Goal: Navigation & Orientation: Find specific page/section

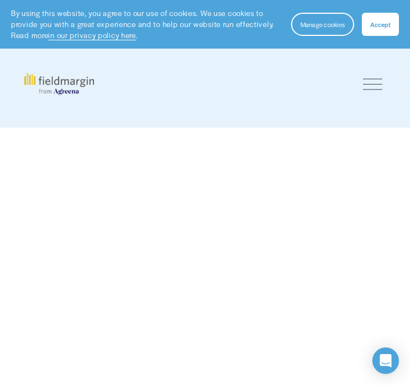
click at [367, 29] on button "Accept" at bounding box center [380, 24] width 37 height 23
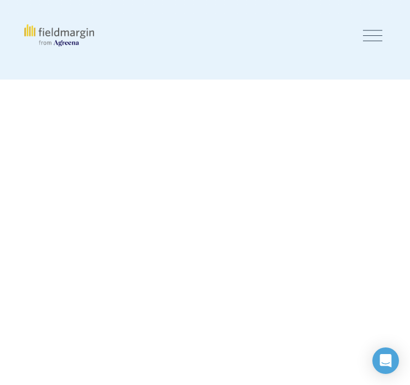
click at [367, 29] on div at bounding box center [372, 35] width 19 height 19
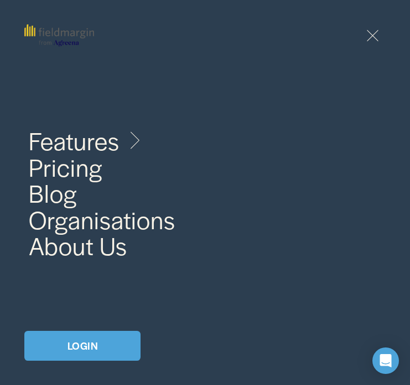
click at [91, 339] on link "LOGIN" at bounding box center [82, 346] width 116 height 30
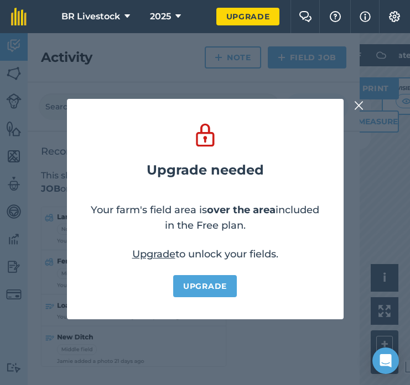
click at [359, 104] on img at bounding box center [359, 105] width 10 height 13
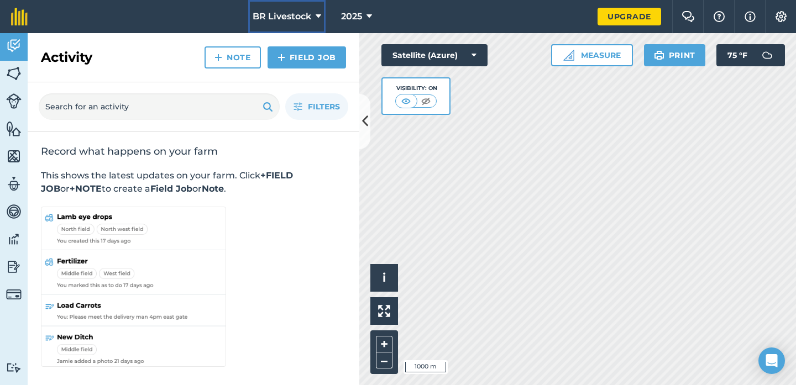
click at [315, 16] on button "BR Livestock" at bounding box center [286, 16] width 77 height 33
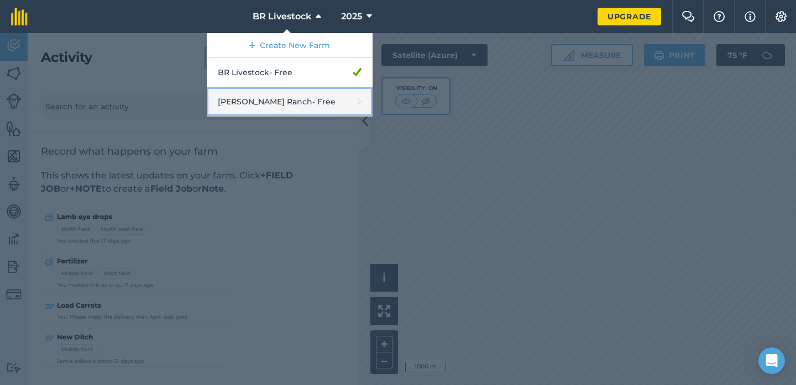
click at [263, 106] on link "Schlueter Ranch - Free" at bounding box center [290, 101] width 166 height 29
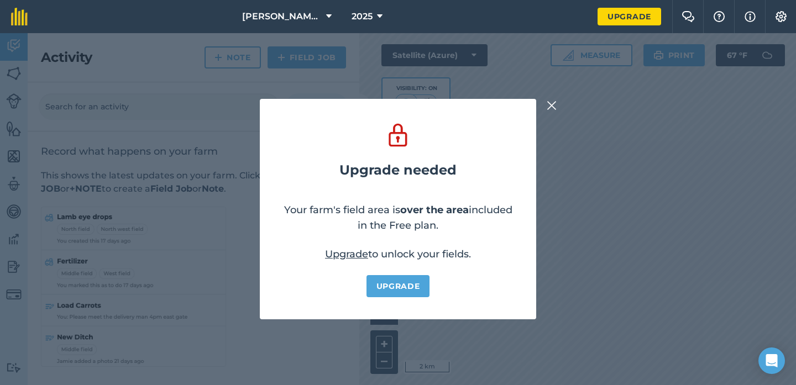
click at [409, 105] on img at bounding box center [552, 105] width 10 height 13
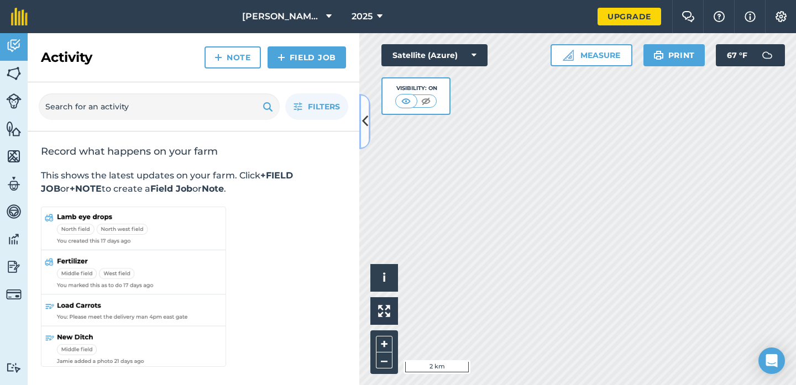
click at [361, 123] on button at bounding box center [364, 121] width 11 height 55
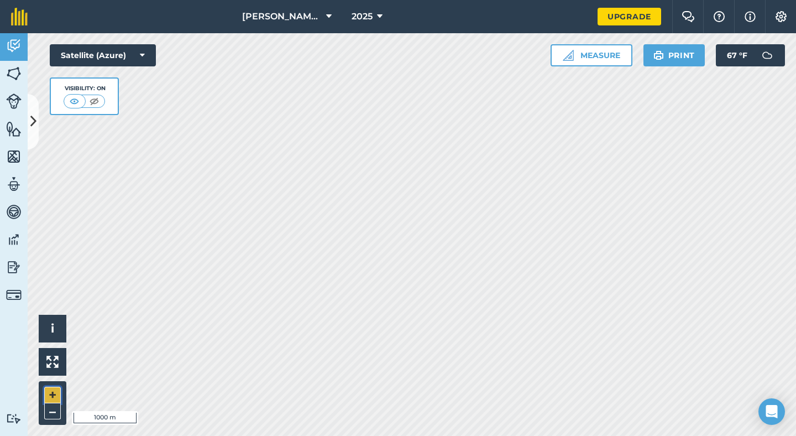
click at [54, 385] on button "+" at bounding box center [52, 394] width 17 height 17
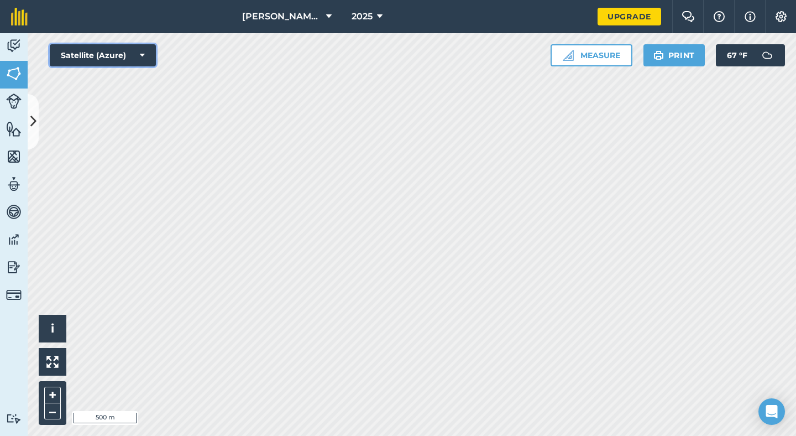
click at [143, 53] on icon at bounding box center [142, 55] width 5 height 11
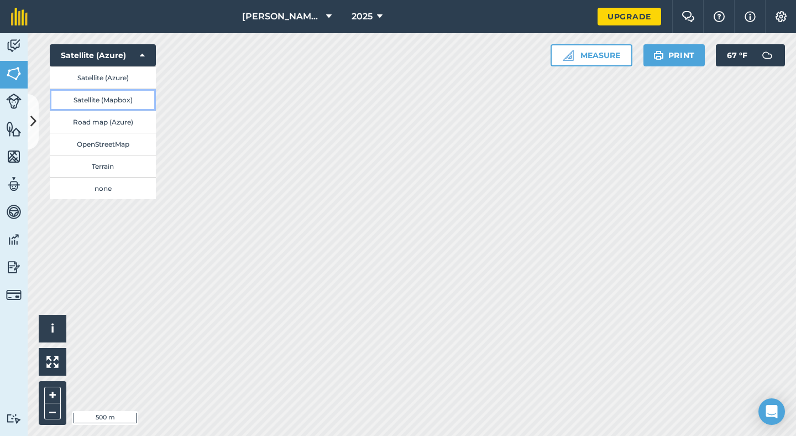
click at [124, 104] on button "Satellite (Mapbox)" at bounding box center [103, 99] width 106 height 22
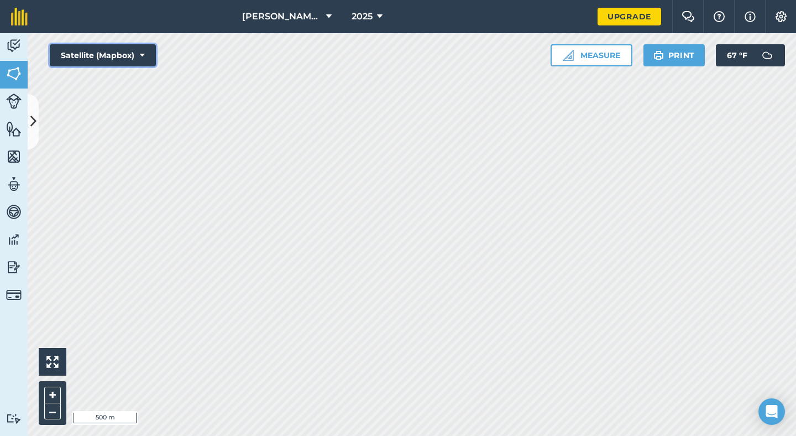
click at [150, 52] on button "Satellite (Mapbox)" at bounding box center [103, 55] width 106 height 22
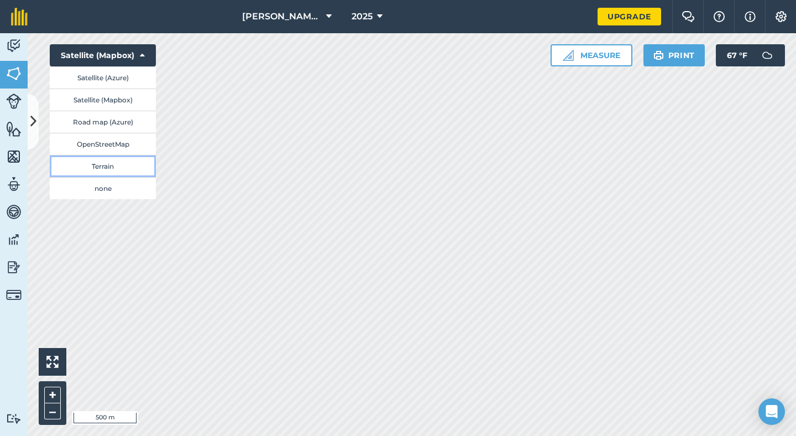
click at [117, 160] on button "Terrain" at bounding box center [103, 166] width 106 height 22
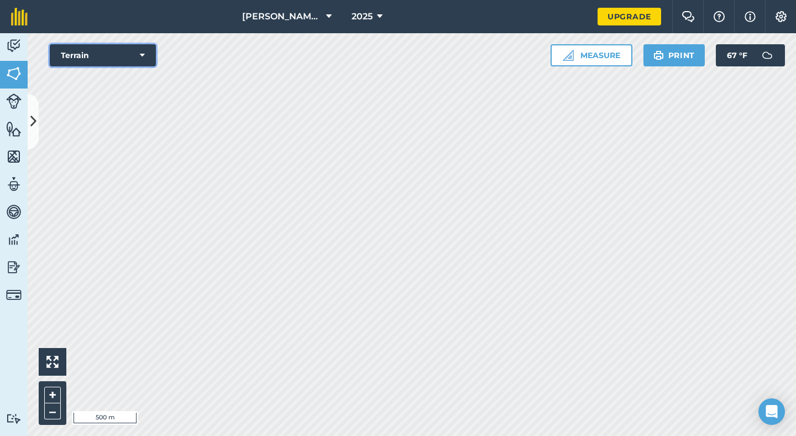
click at [142, 49] on button "Terrain" at bounding box center [103, 55] width 106 height 22
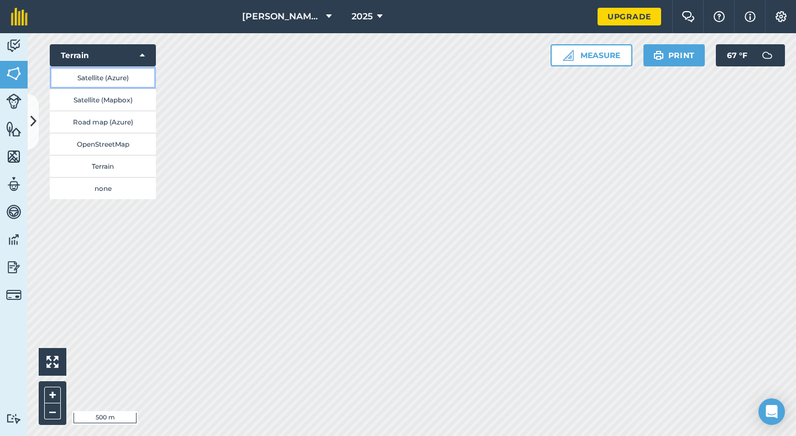
click at [123, 79] on button "Satellite (Azure)" at bounding box center [103, 77] width 106 height 22
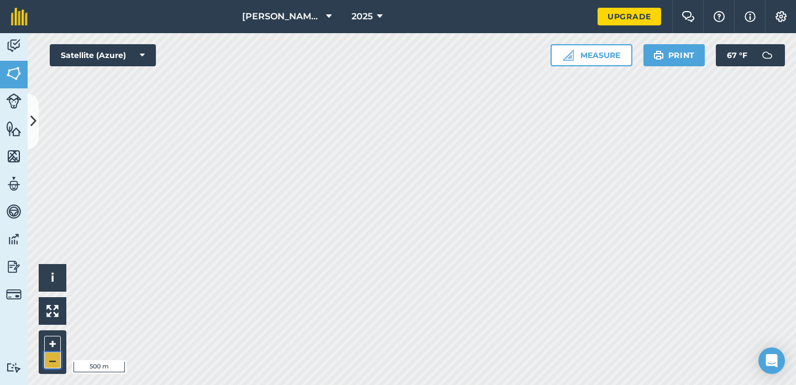
click at [54, 361] on button "–" at bounding box center [52, 361] width 17 height 16
click at [50, 344] on button "+" at bounding box center [52, 344] width 17 height 17
click at [55, 342] on button "+" at bounding box center [52, 344] width 17 height 17
click at [43, 337] on div "+ –" at bounding box center [53, 353] width 28 height 44
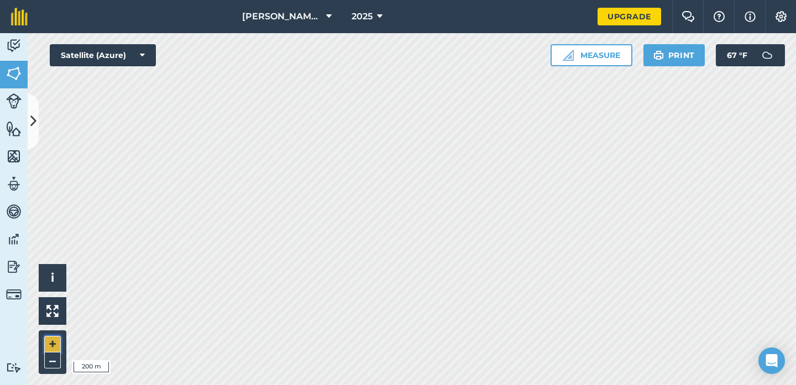
click at [50, 338] on button "+" at bounding box center [52, 344] width 17 height 17
click at [58, 364] on button "–" at bounding box center [52, 361] width 17 height 16
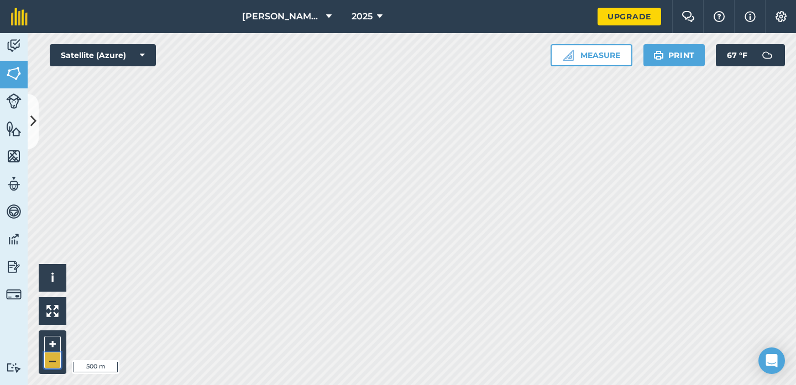
click at [58, 364] on button "–" at bounding box center [52, 361] width 17 height 16
click at [140, 49] on button "Satellite (Azure)" at bounding box center [103, 55] width 106 height 22
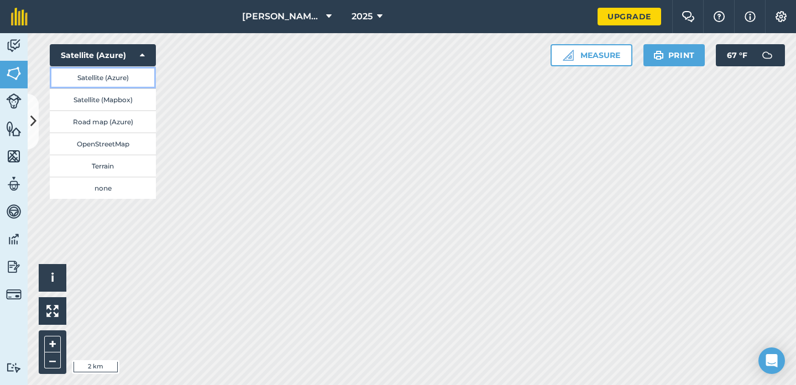
click at [134, 77] on button "Satellite (Azure)" at bounding box center [103, 77] width 106 height 22
